Goal: Task Accomplishment & Management: Use online tool/utility

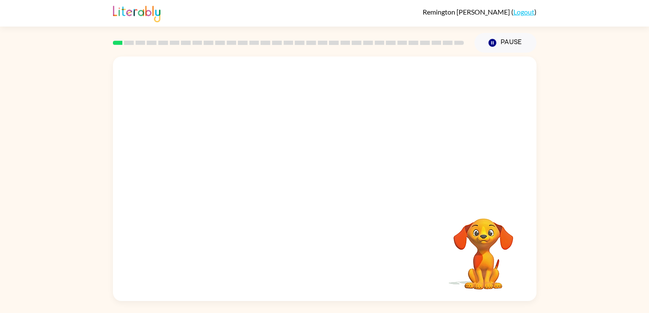
click at [228, 127] on div at bounding box center [324, 128] width 423 height 144
click at [296, 135] on video "Your browser must support playing .mp4 files to use Literably. Please try using…" at bounding box center [324, 128] width 423 height 144
click at [480, 243] on video "Your browser must support playing .mp4 files to use Literably. Please try using…" at bounding box center [484, 248] width 86 height 86
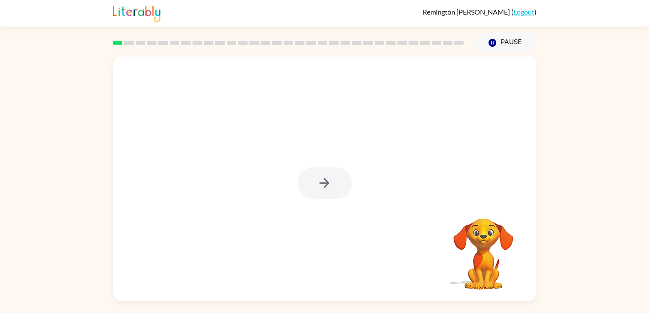
click at [480, 243] on video "Your browser must support playing .mp4 files to use Literably. Please try using…" at bounding box center [484, 248] width 86 height 86
click at [323, 181] on icon "button" at bounding box center [324, 182] width 15 height 15
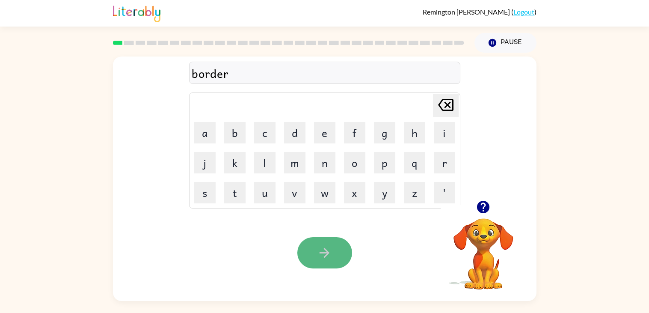
click at [319, 248] on icon "button" at bounding box center [324, 252] width 15 height 15
click at [319, 253] on icon "button" at bounding box center [324, 252] width 15 height 15
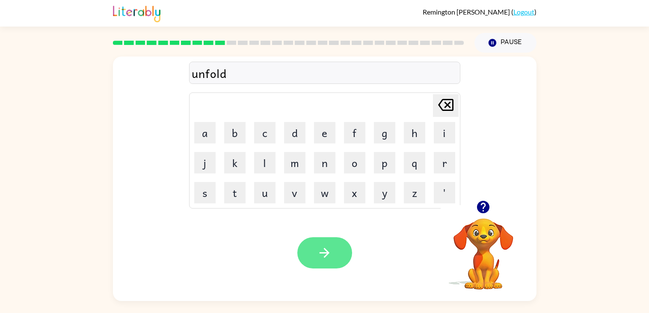
click at [338, 251] on button "button" at bounding box center [324, 252] width 55 height 31
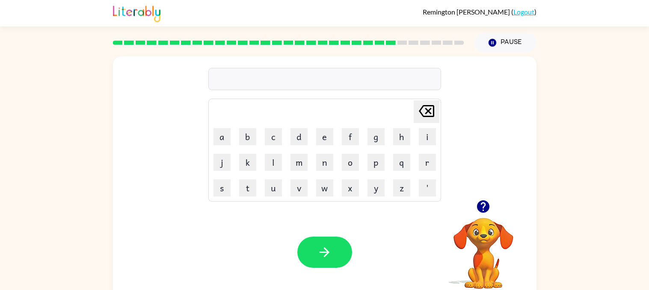
click at [151, 95] on div "Delete Delete last character input a b c d e f g h i j k l m n o p q r s t u v …" at bounding box center [324, 128] width 423 height 144
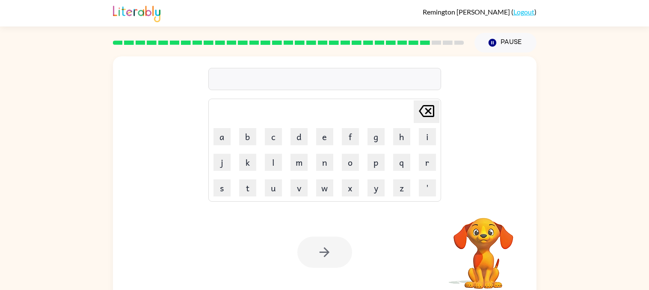
click at [444, 178] on div "Delete Delete last character input a b c d e f g h i j k l m n o p q r s t u v …" at bounding box center [324, 128] width 423 height 144
click at [433, 110] on icon "Delete Delete last character input" at bounding box center [426, 111] width 21 height 21
click at [513, 36] on button "Pause Pause" at bounding box center [505, 43] width 62 height 20
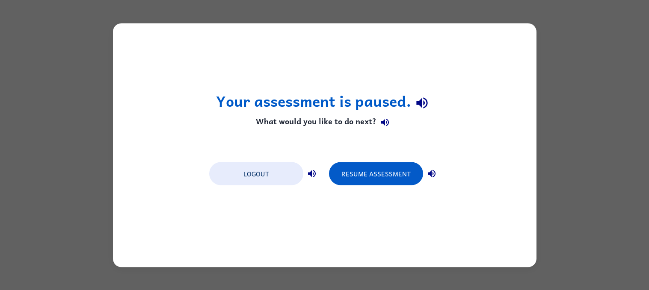
click at [586, 64] on div "Your assessment is paused. What would you like to do next? Logout Resume Assess…" at bounding box center [324, 145] width 649 height 290
click at [586, 65] on div "Your assessment is paused. What would you like to do next? Logout Resume Assess…" at bounding box center [324, 145] width 649 height 290
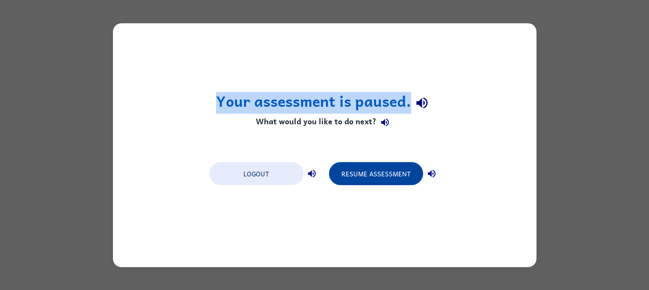
click at [378, 165] on button "Resume Assessment" at bounding box center [376, 173] width 94 height 23
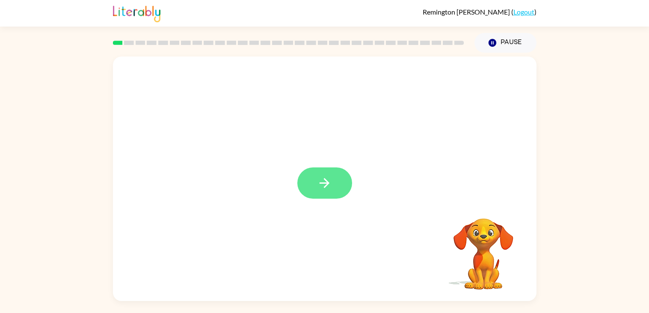
click at [332, 191] on button "button" at bounding box center [324, 182] width 55 height 31
click at [332, 191] on div at bounding box center [324, 178] width 423 height 244
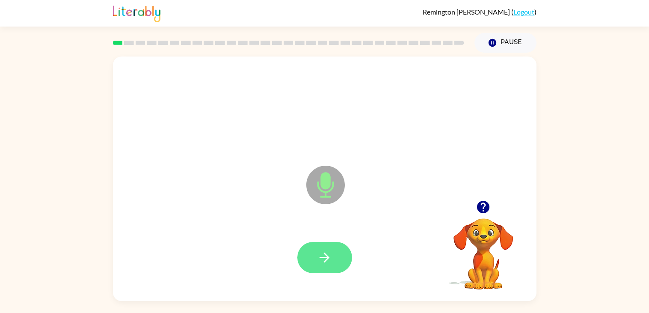
click at [317, 262] on icon "button" at bounding box center [324, 257] width 15 height 15
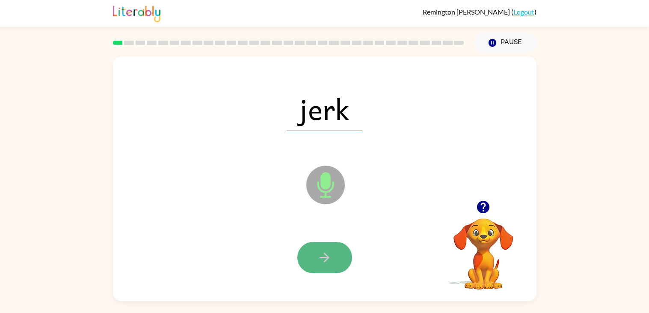
click at [341, 250] on button "button" at bounding box center [324, 257] width 55 height 31
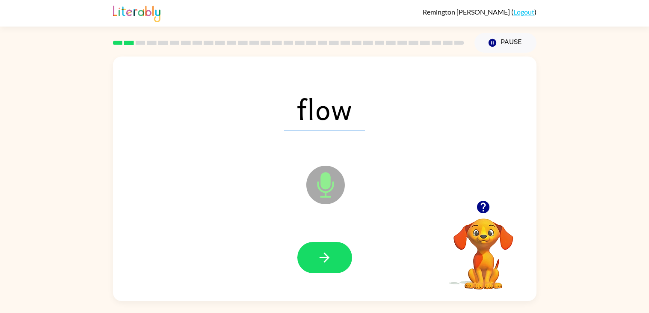
click at [341, 250] on button "button" at bounding box center [324, 257] width 55 height 31
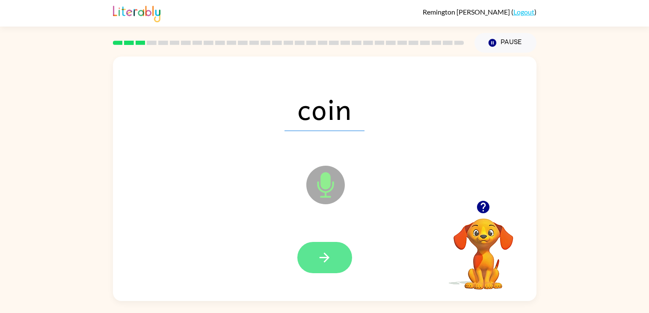
click at [341, 247] on button "button" at bounding box center [324, 257] width 55 height 31
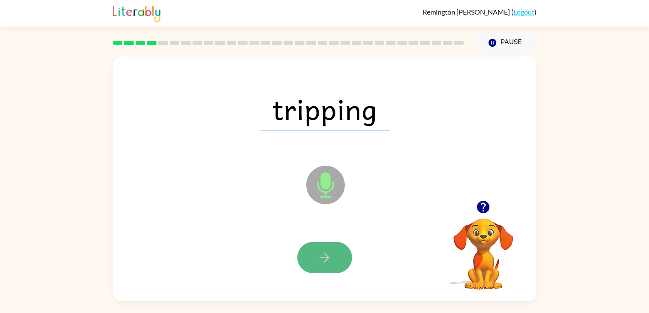
click at [334, 255] on button "button" at bounding box center [324, 257] width 55 height 31
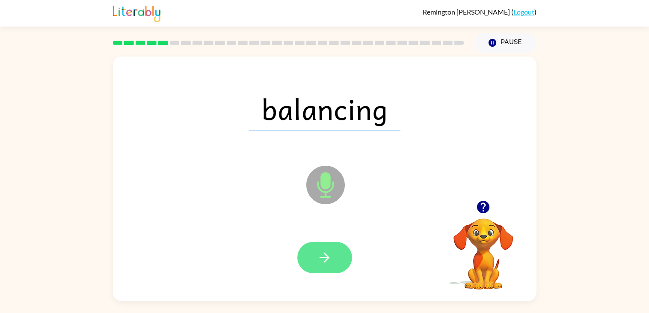
click at [332, 252] on button "button" at bounding box center [324, 257] width 55 height 31
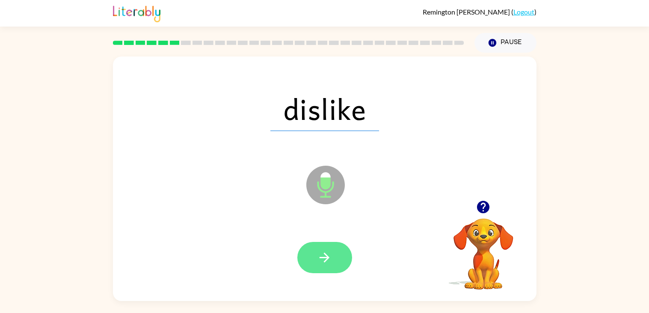
click at [322, 254] on icon "button" at bounding box center [324, 257] width 15 height 15
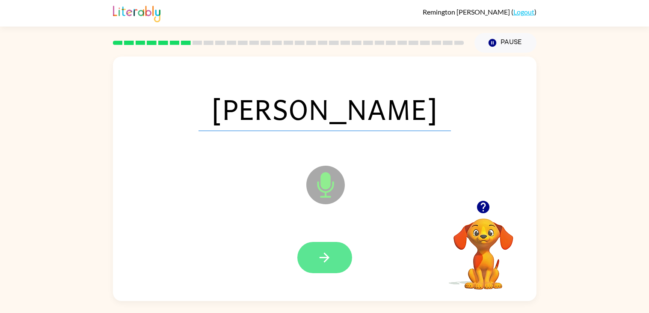
click at [320, 244] on button "button" at bounding box center [324, 257] width 55 height 31
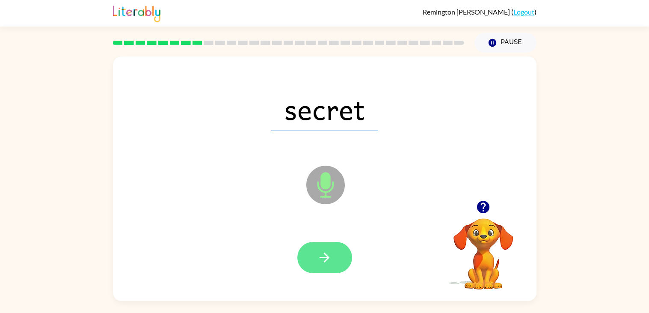
click at [328, 250] on icon "button" at bounding box center [324, 257] width 15 height 15
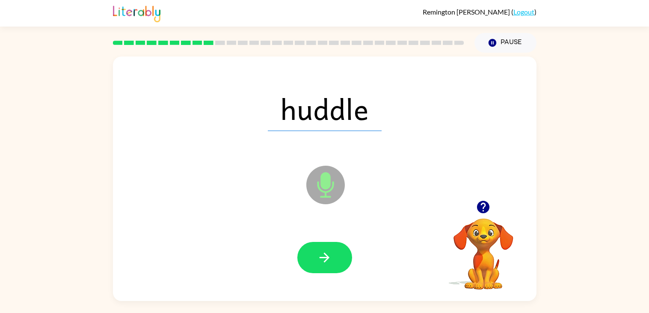
click at [328, 250] on icon "button" at bounding box center [324, 257] width 15 height 15
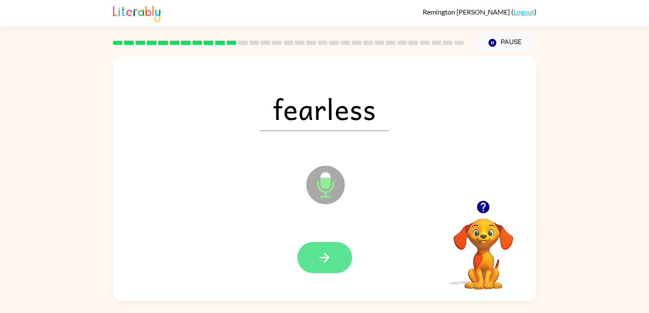
click at [328, 252] on icon "button" at bounding box center [324, 257] width 15 height 15
click at [326, 252] on icon "button" at bounding box center [324, 257] width 15 height 15
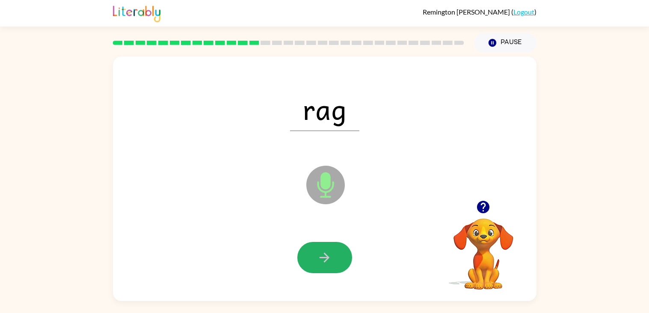
click at [326, 252] on icon "button" at bounding box center [324, 257] width 15 height 15
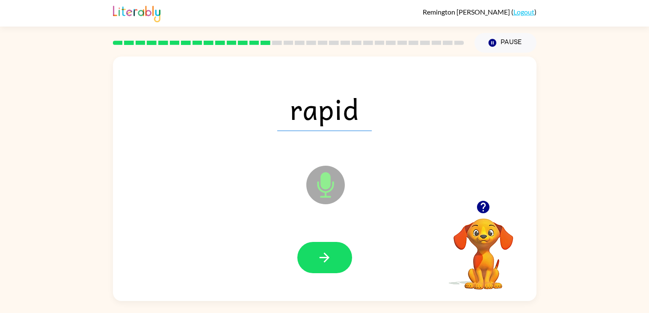
click at [326, 252] on icon "button" at bounding box center [324, 257] width 15 height 15
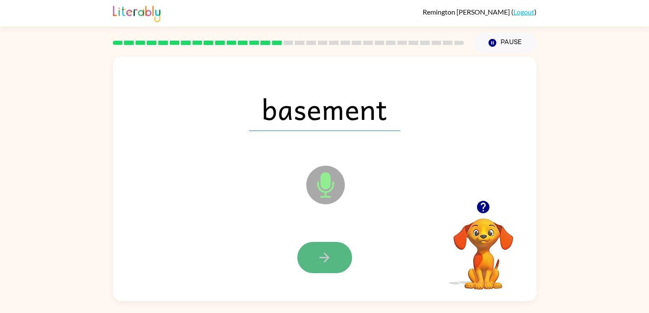
click at [323, 256] on icon "button" at bounding box center [324, 257] width 15 height 15
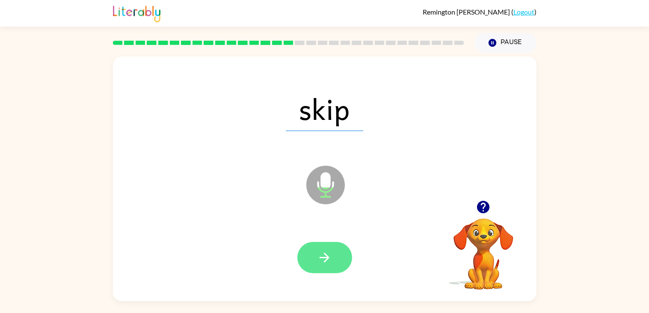
click at [322, 250] on icon "button" at bounding box center [324, 257] width 15 height 15
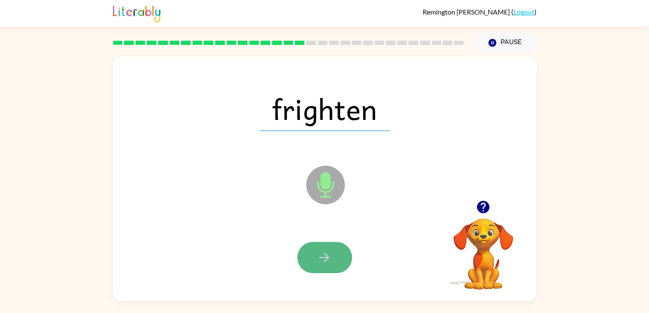
click at [326, 251] on icon "button" at bounding box center [324, 257] width 15 height 15
click at [326, 251] on div at bounding box center [324, 257] width 55 height 31
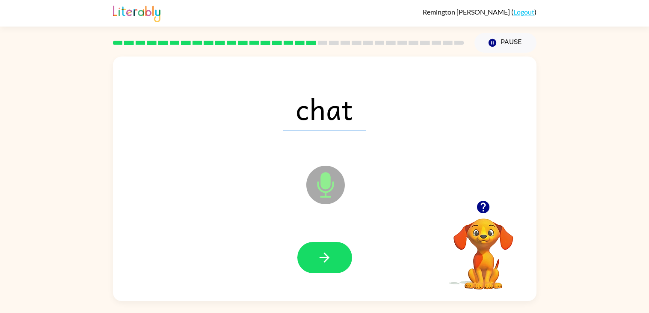
click at [326, 251] on icon "button" at bounding box center [324, 257] width 15 height 15
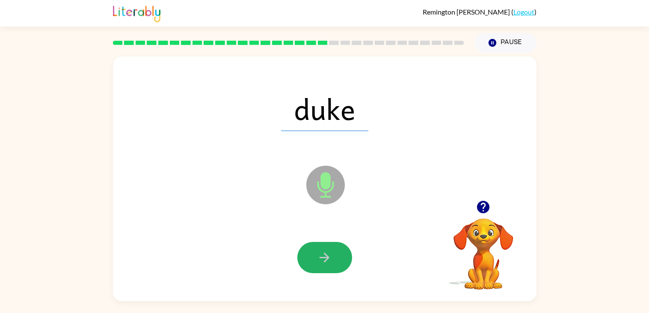
click at [326, 251] on icon "button" at bounding box center [324, 257] width 15 height 15
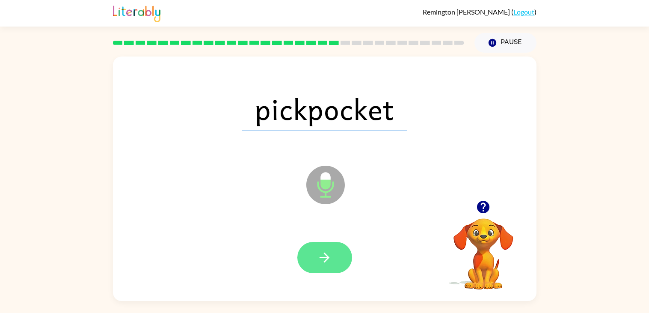
click at [323, 252] on icon "button" at bounding box center [324, 257] width 15 height 15
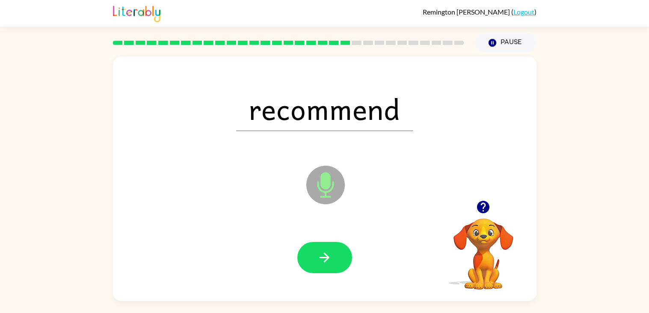
click at [323, 252] on icon "button" at bounding box center [324, 257] width 15 height 15
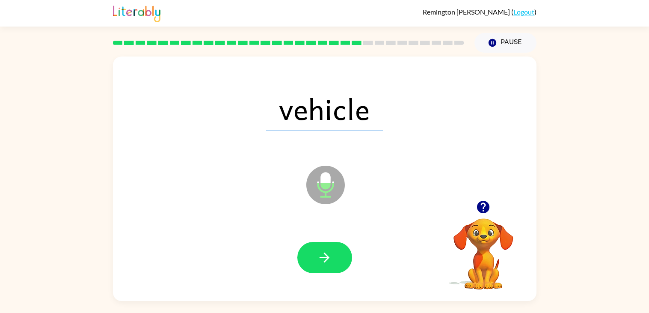
click at [323, 252] on icon "button" at bounding box center [324, 257] width 15 height 15
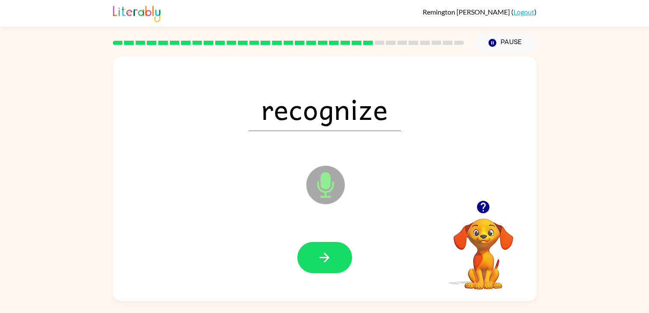
click at [323, 252] on icon "button" at bounding box center [324, 257] width 15 height 15
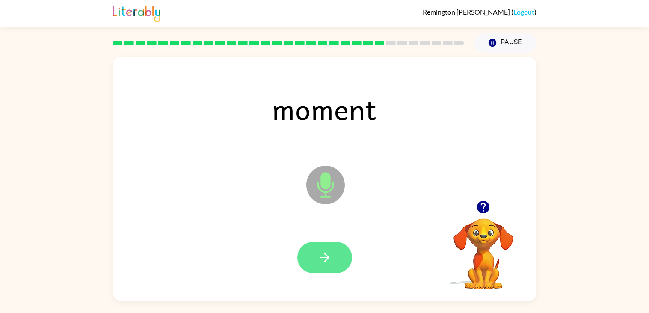
click at [323, 254] on icon "button" at bounding box center [324, 257] width 15 height 15
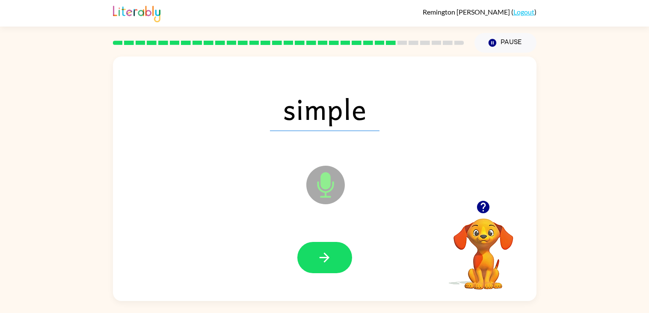
click at [323, 254] on icon "button" at bounding box center [324, 257] width 15 height 15
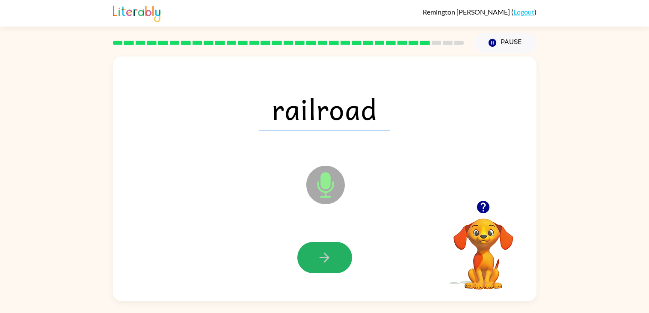
click at [323, 254] on icon "button" at bounding box center [324, 257] width 15 height 15
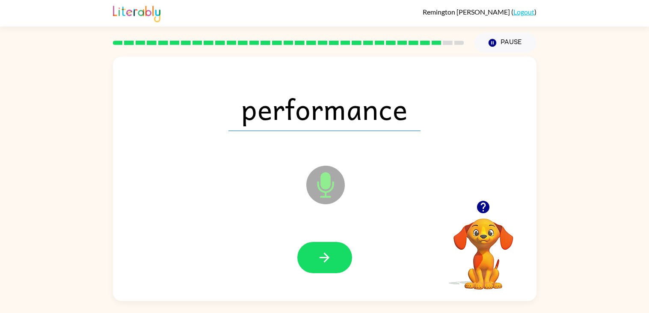
click at [323, 254] on icon "button" at bounding box center [324, 257] width 15 height 15
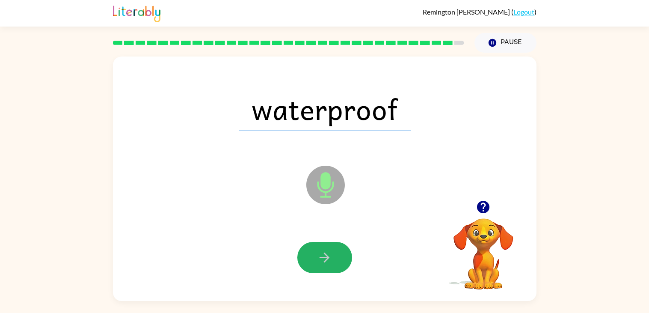
click at [323, 254] on icon "button" at bounding box center [324, 257] width 15 height 15
